Goal: Information Seeking & Learning: Learn about a topic

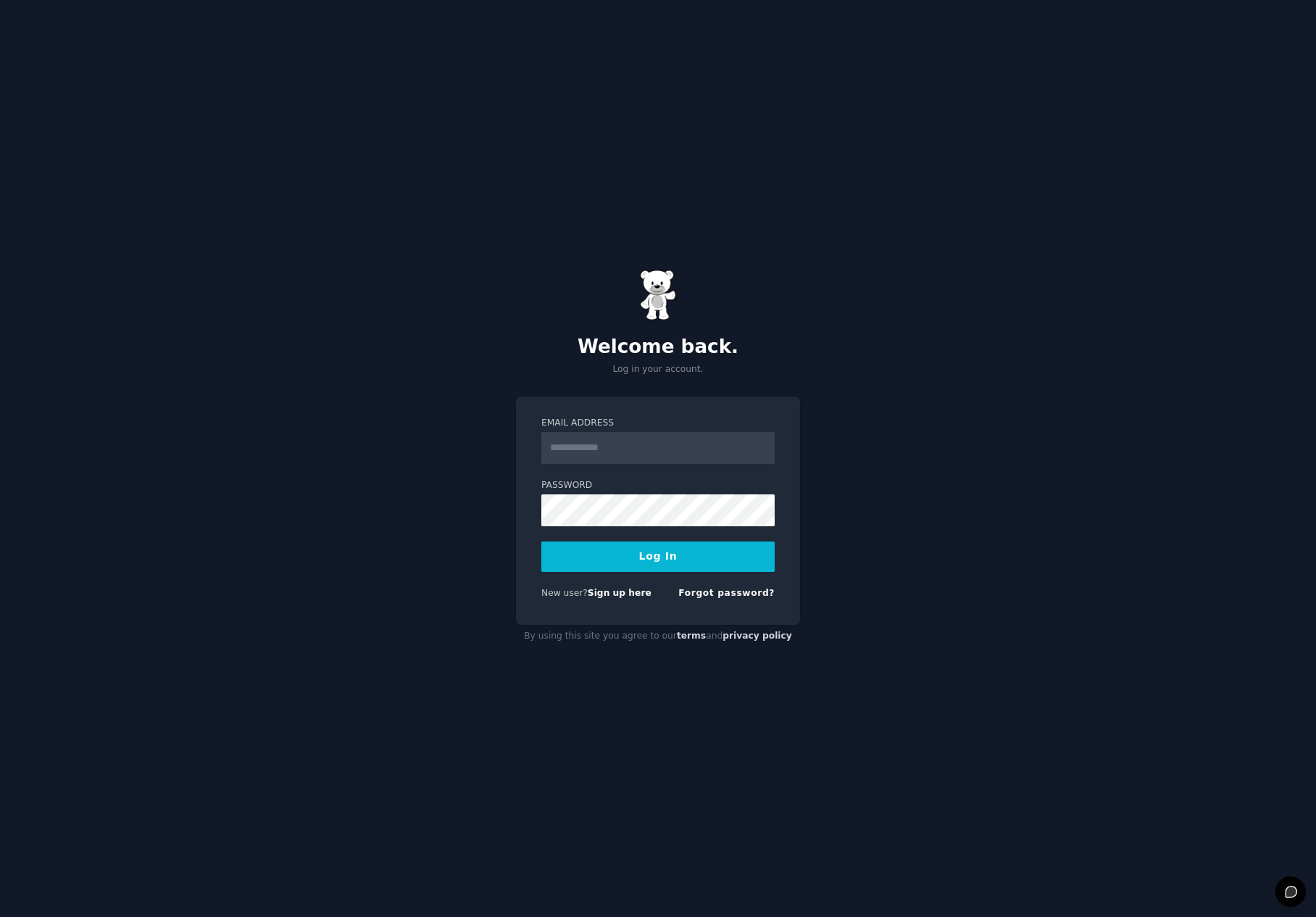
click at [639, 447] on input "Email Address" at bounding box center [658, 448] width 233 height 32
type input "**********"
click at [680, 554] on button "Log In" at bounding box center [658, 557] width 233 height 30
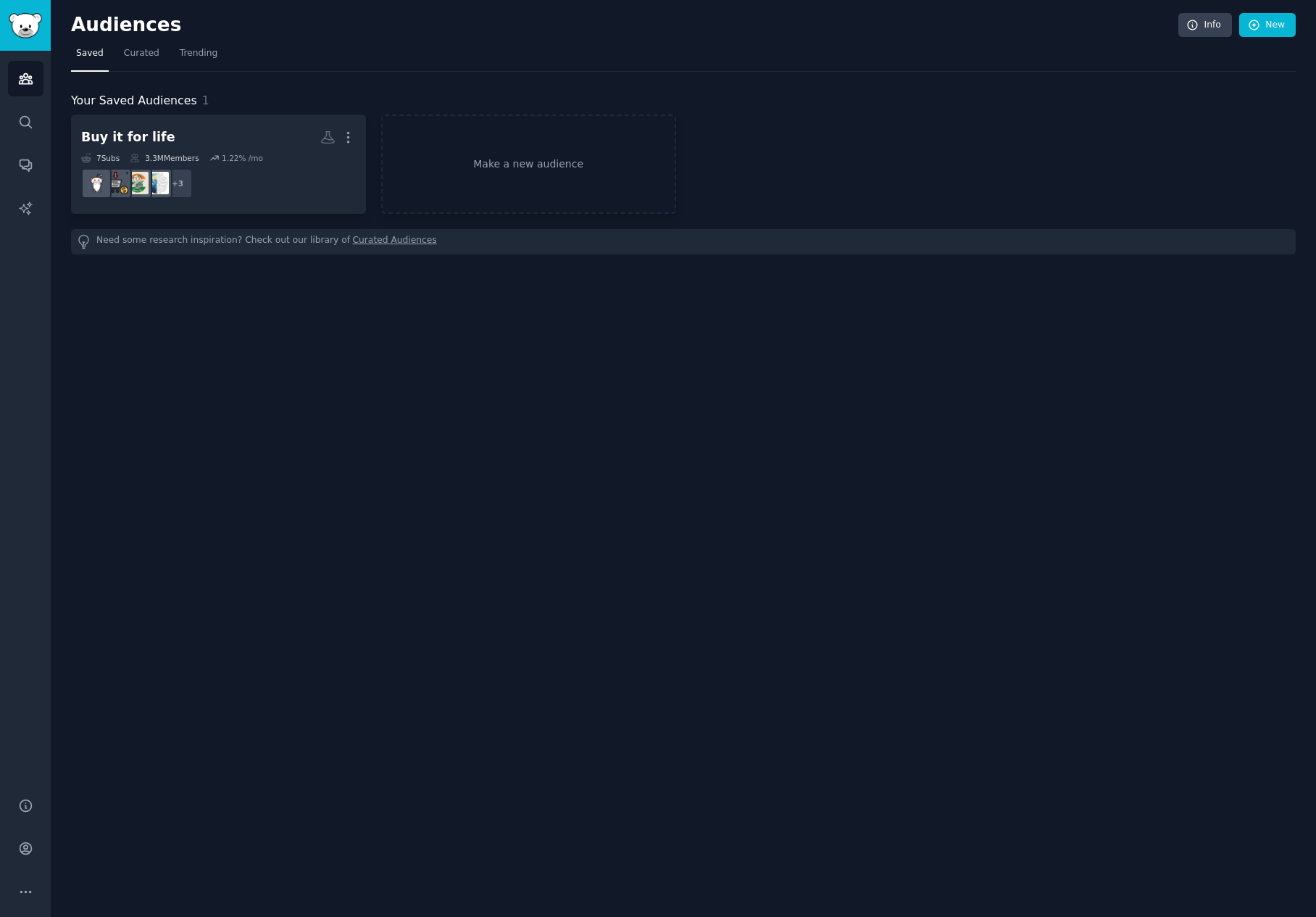
click at [376, 242] on link "Curated Audiences" at bounding box center [395, 242] width 84 height 15
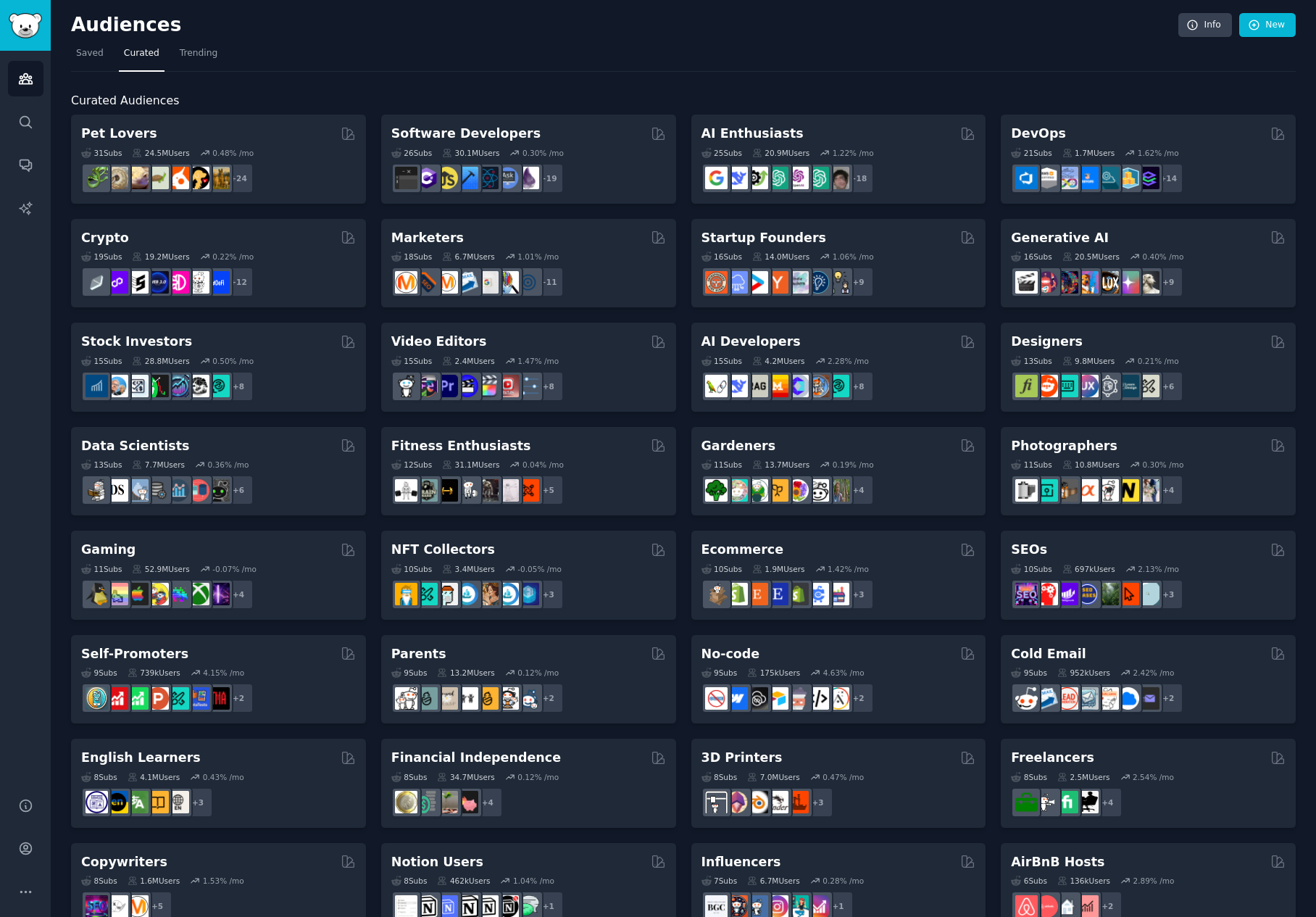
click at [422, 96] on h2 "Curated Audiences" at bounding box center [683, 101] width 1225 height 18
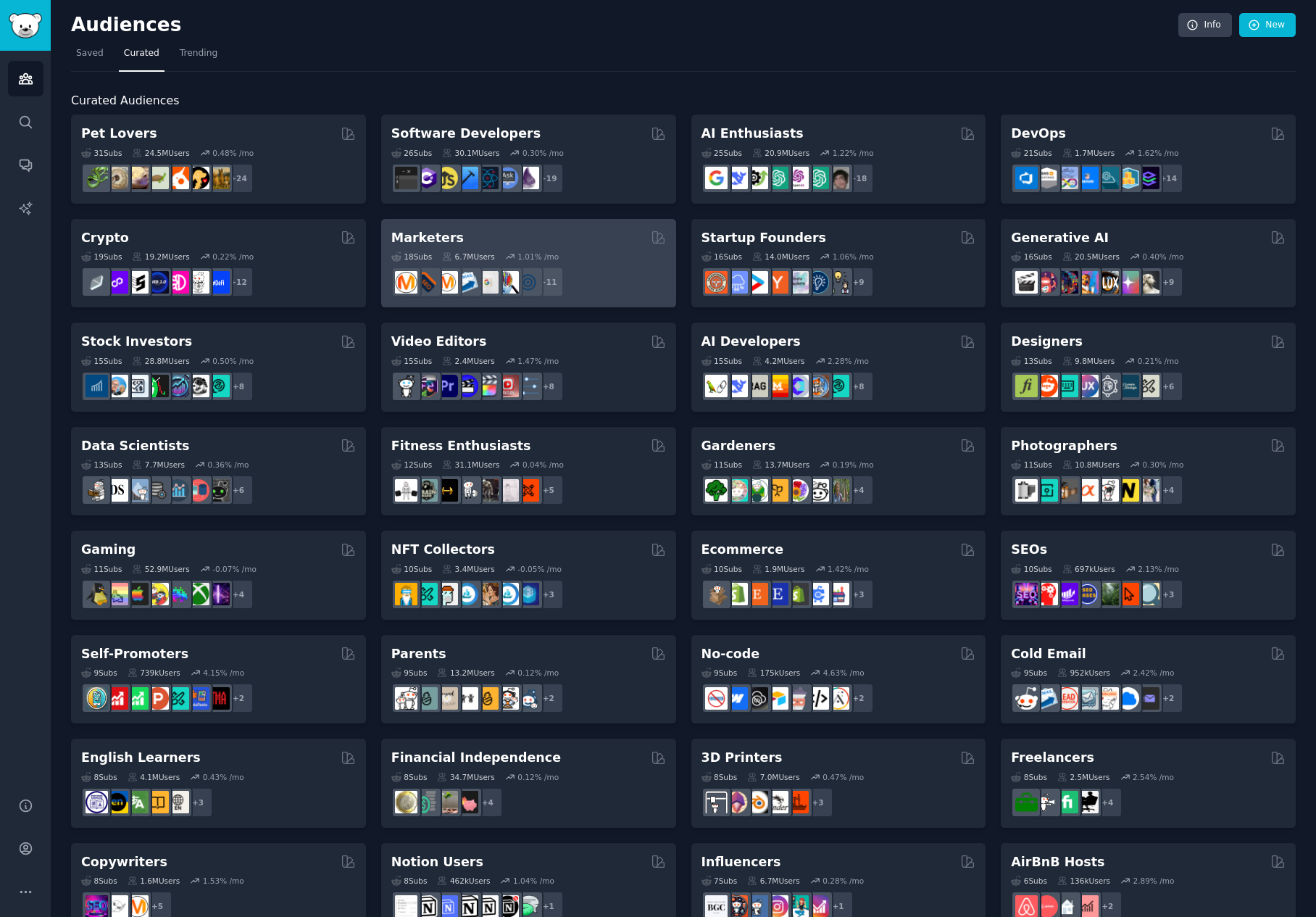
click at [456, 236] on div "Marketers" at bounding box center [528, 238] width 274 height 18
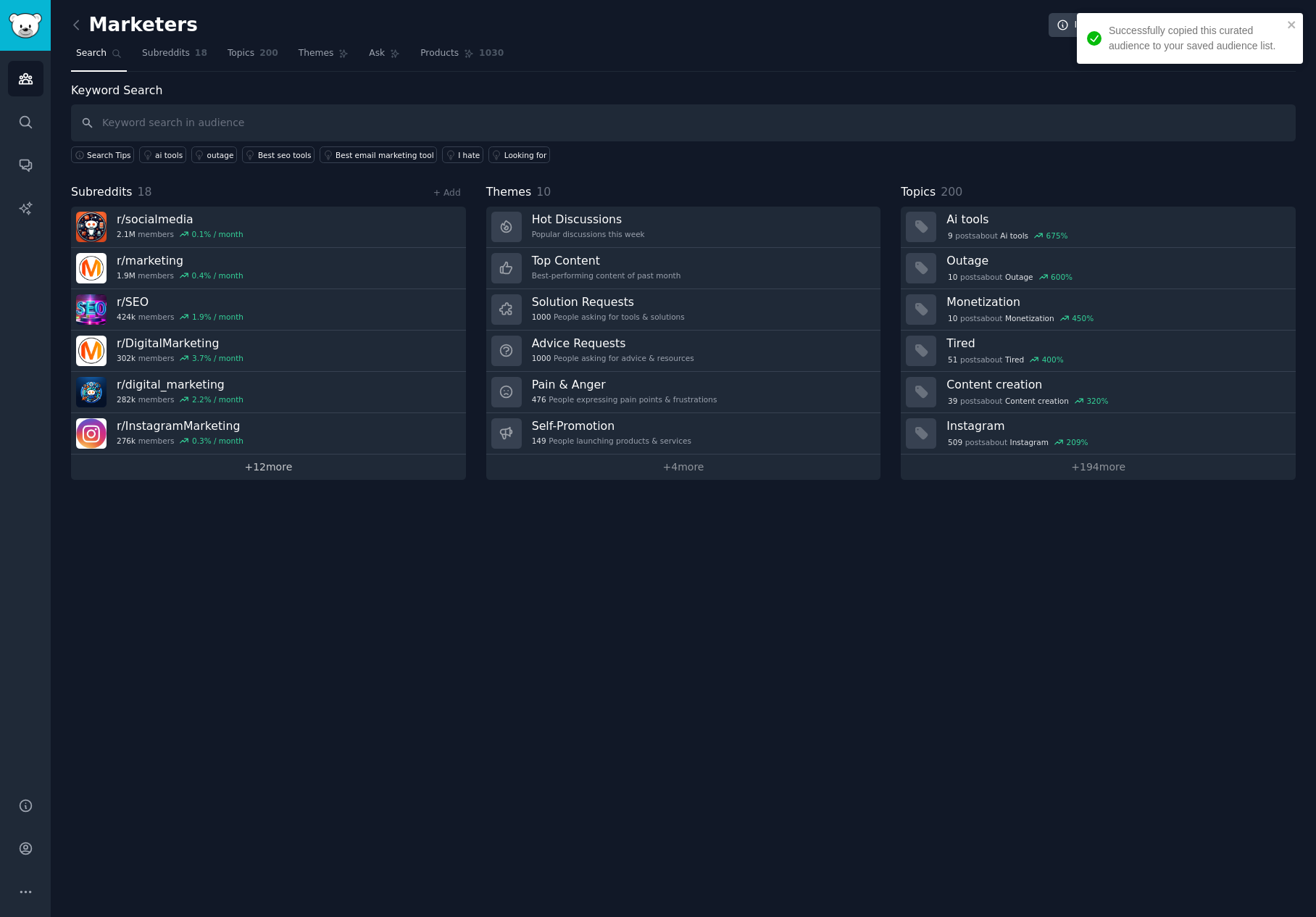
click at [282, 474] on link "+ 12 more" at bounding box center [268, 467] width 395 height 25
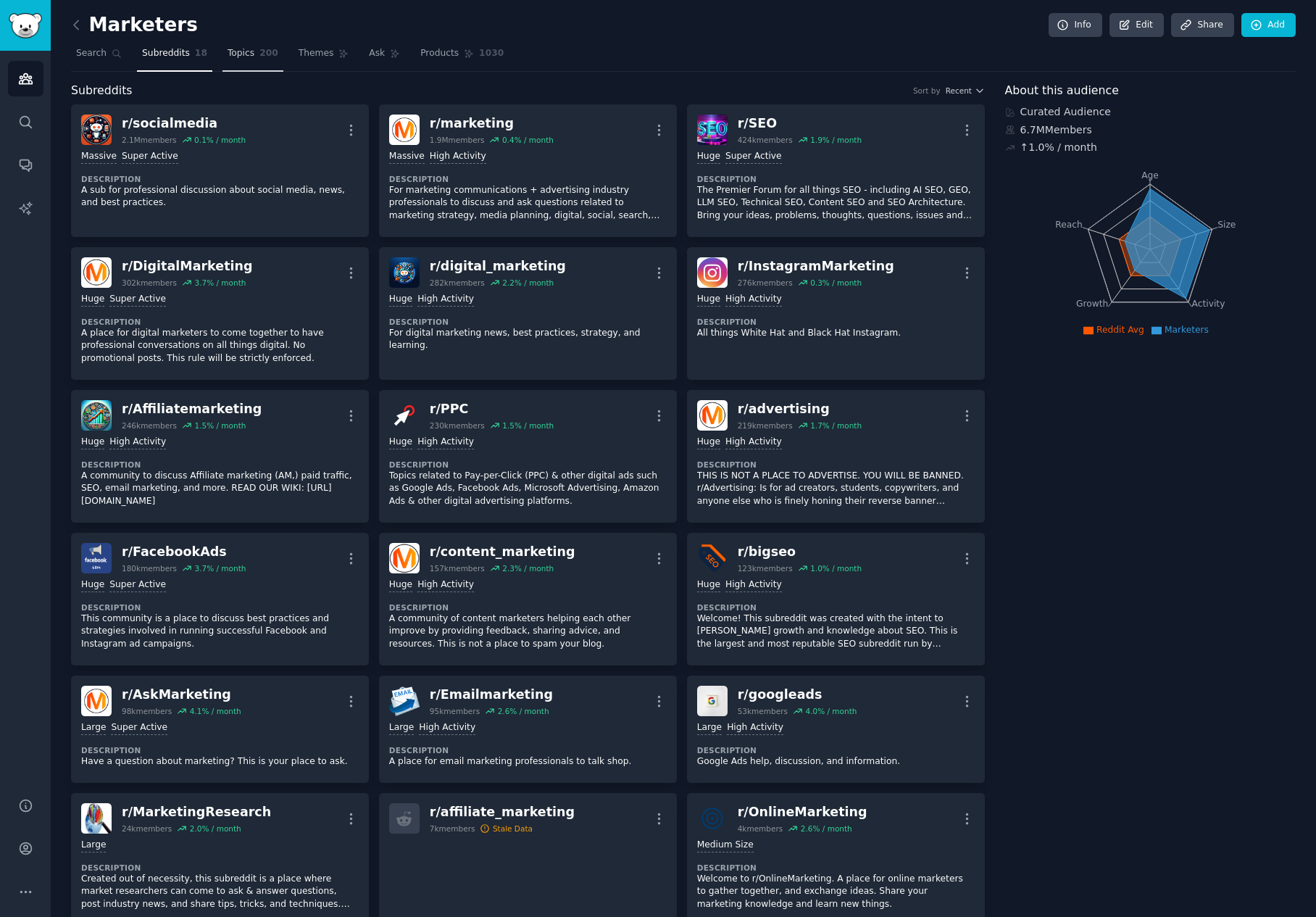
click at [268, 57] on span "200" at bounding box center [268, 53] width 19 height 13
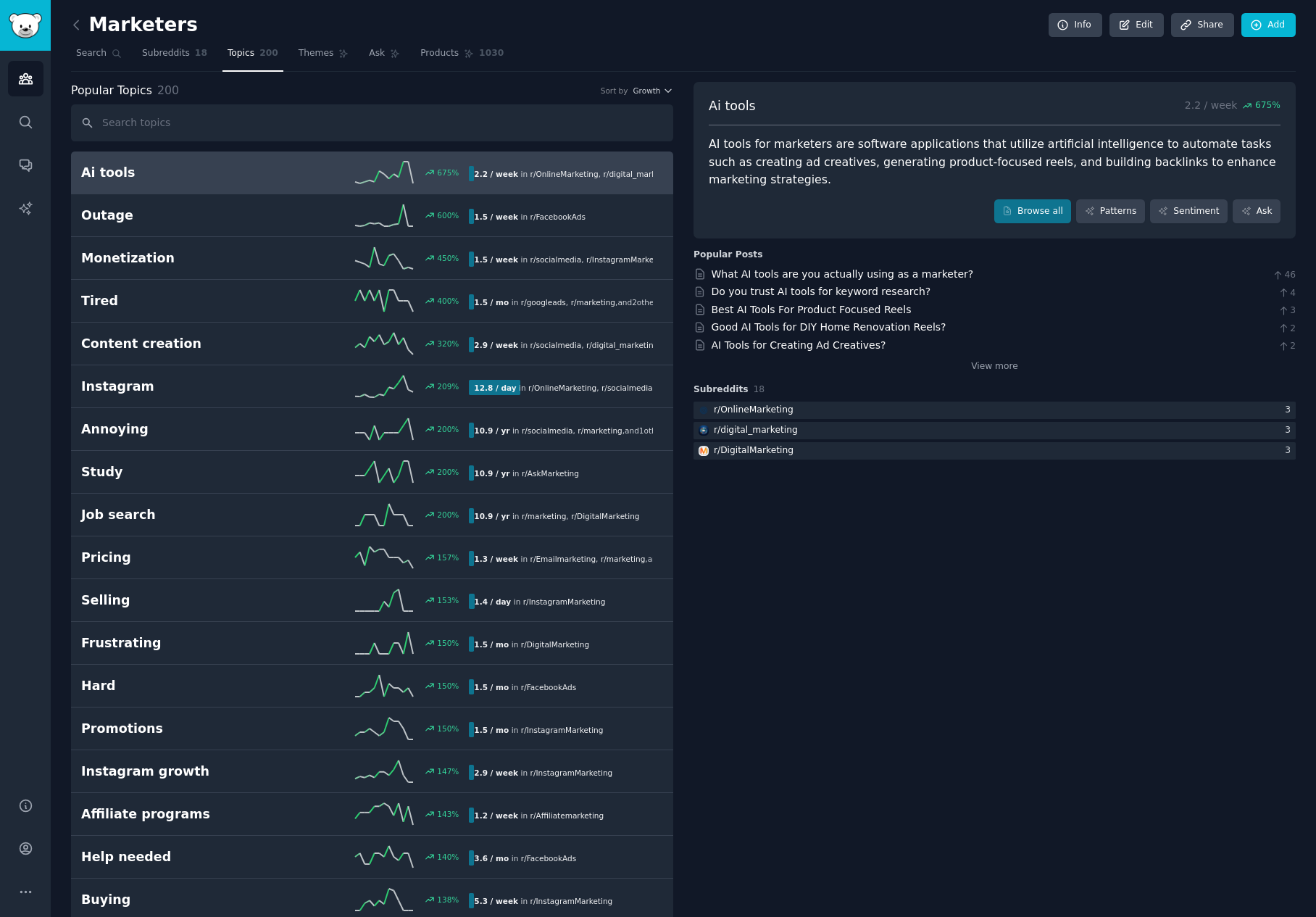
drag, startPoint x: 427, startPoint y: 56, endPoint x: 886, endPoint y: 2, distance: 462.2
